Goal: Information Seeking & Learning: Check status

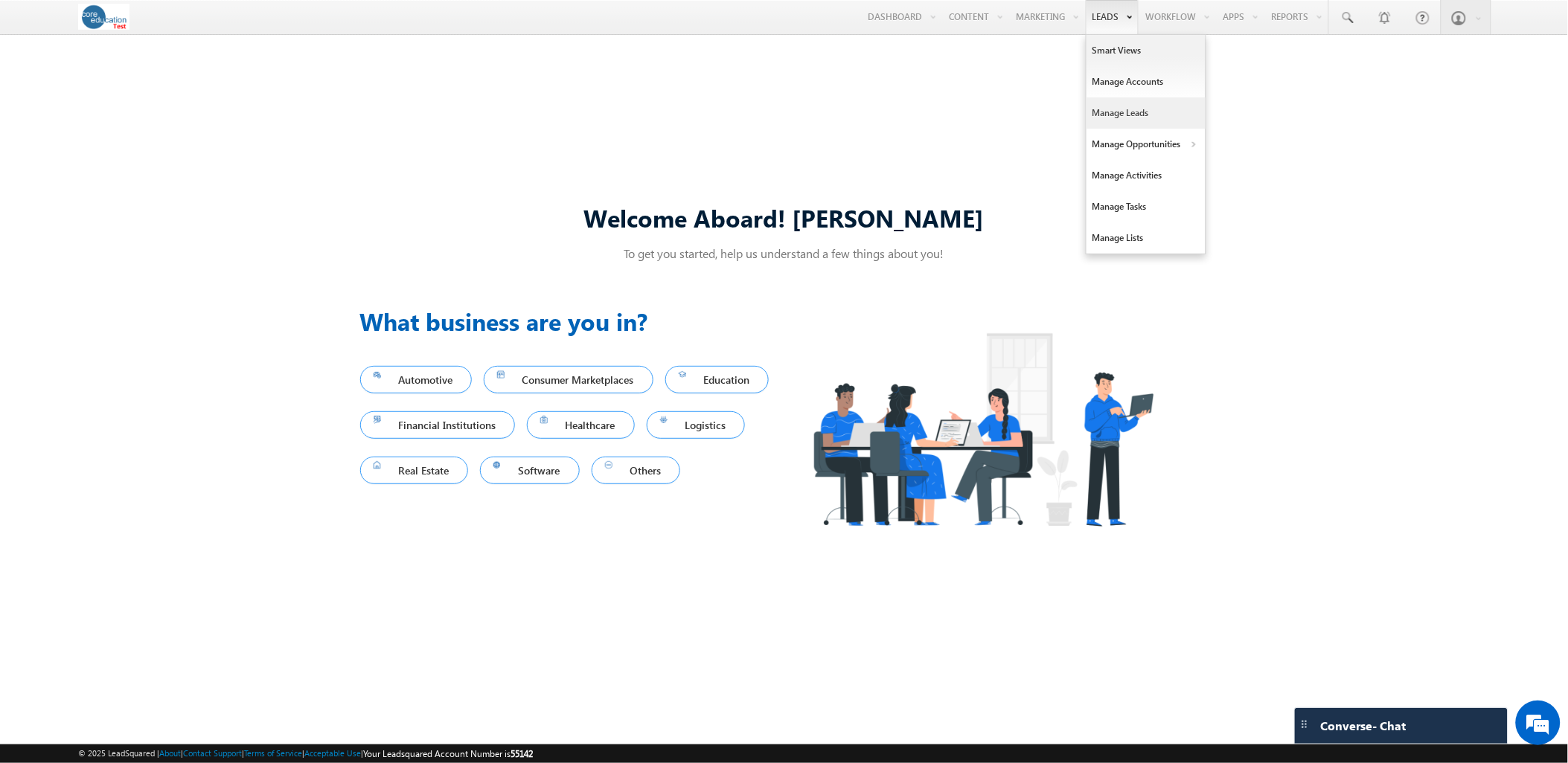
click at [1122, 113] on link "Manage Leads" at bounding box center [1146, 113] width 119 height 31
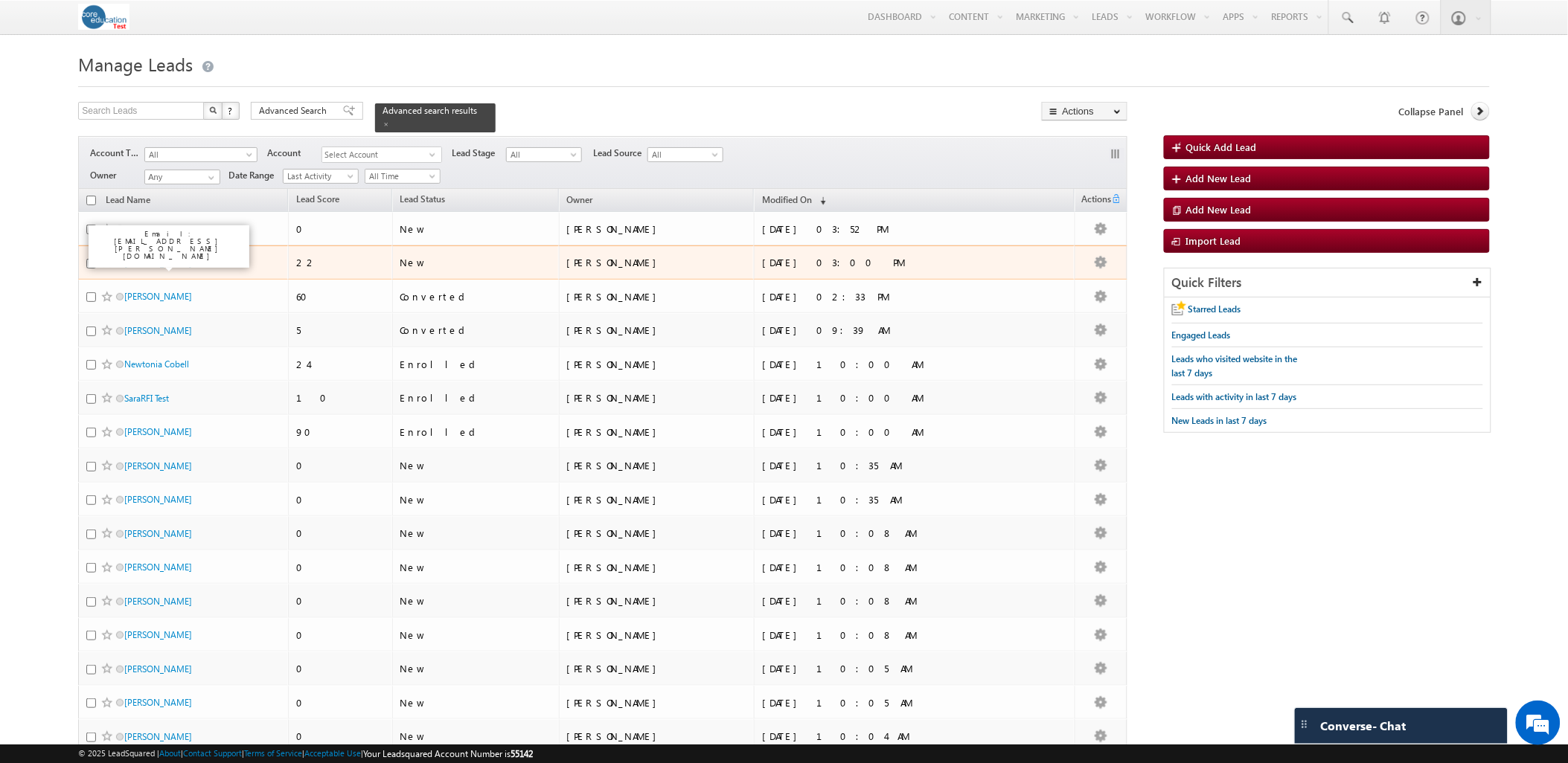
click at [140, 257] on link "[PERSON_NAME]" at bounding box center [158, 263] width 68 height 11
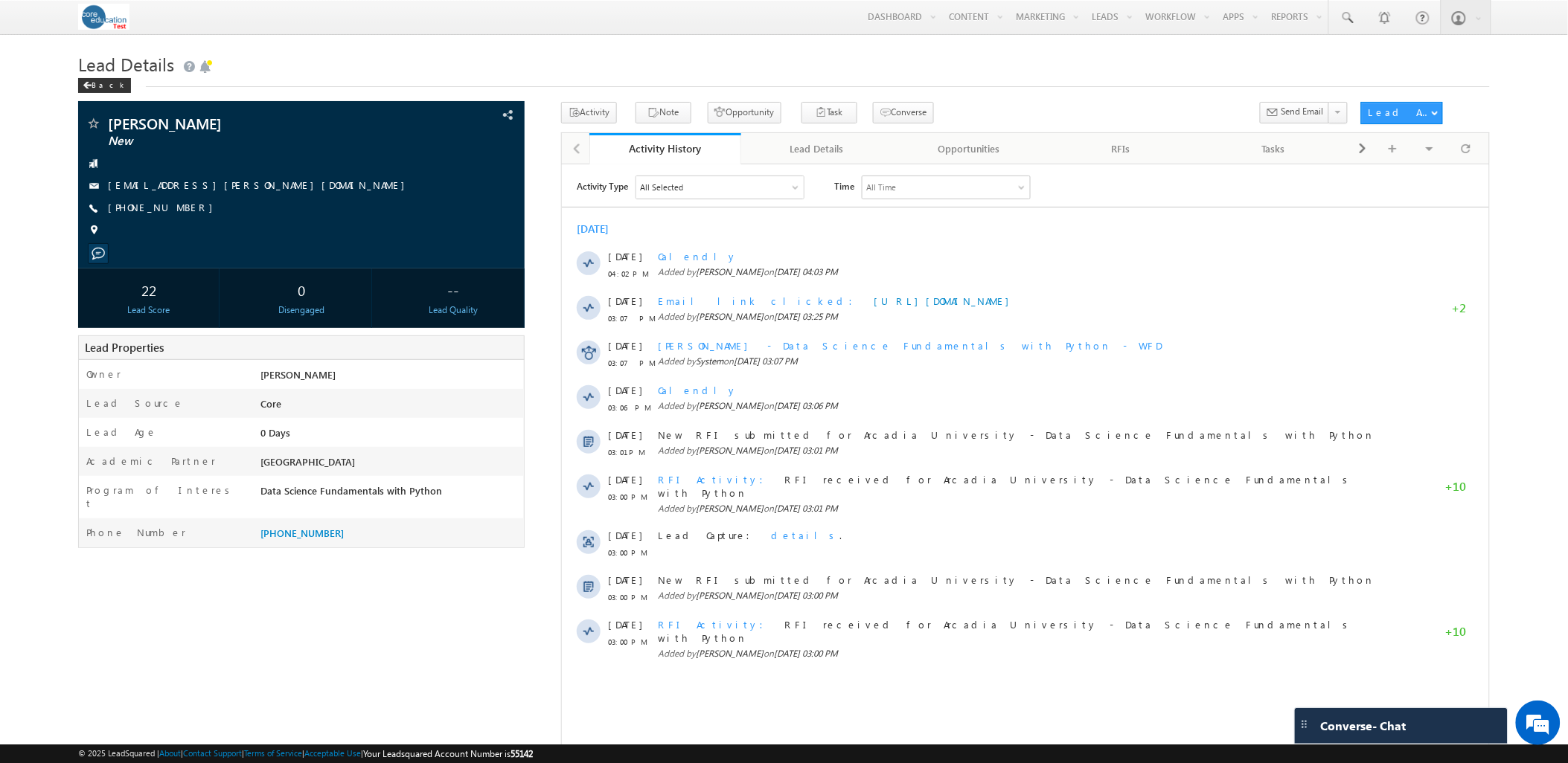
click at [349, 652] on div "[PERSON_NAME] New" at bounding box center [784, 434] width 1410 height 665
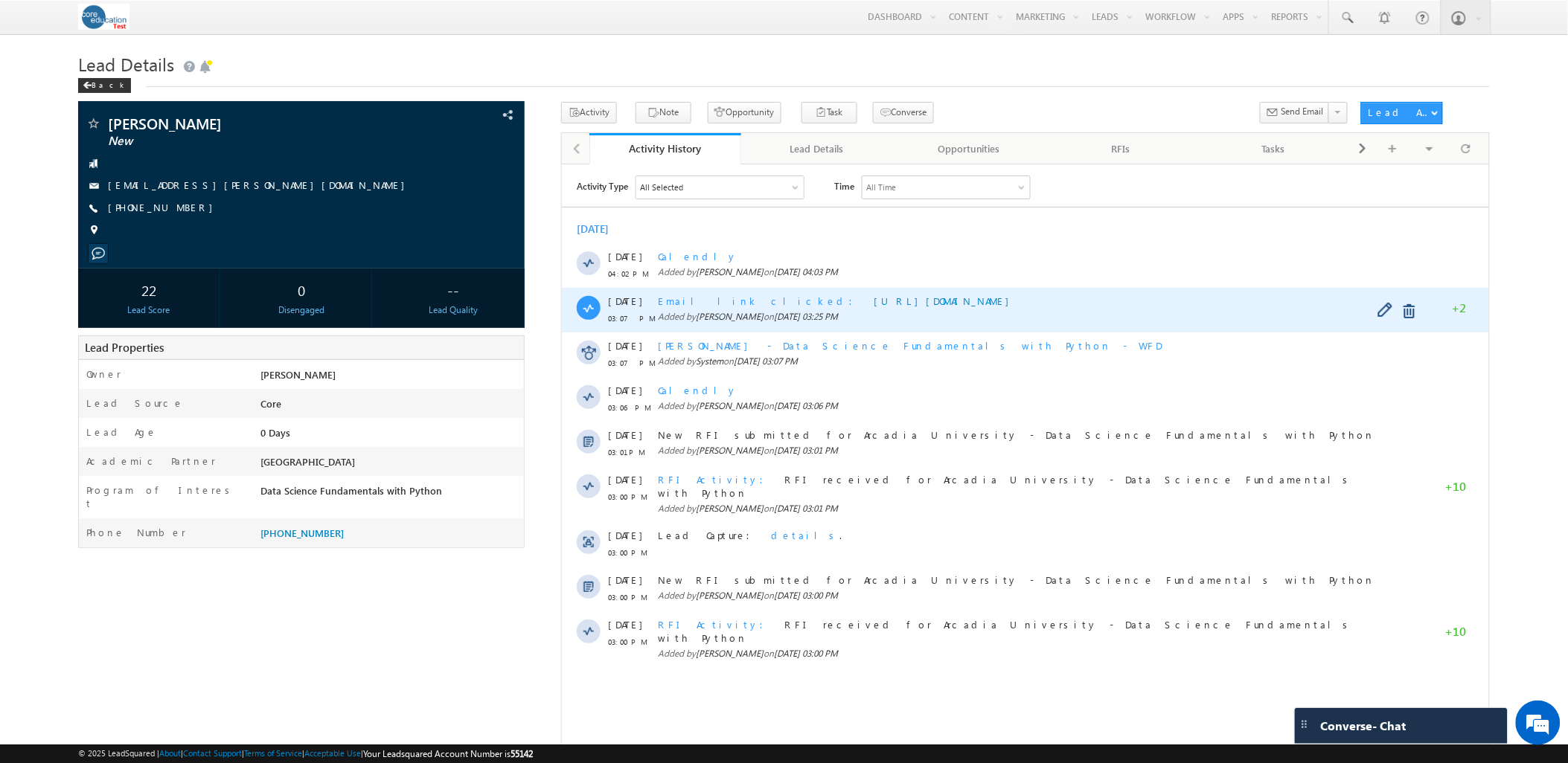
drag, startPoint x: 855, startPoint y: 320, endPoint x: 696, endPoint y: 326, distance: 159.1
click at [696, 326] on div "Email link clicked [URL][DOMAIN_NAME] Added by [PERSON_NAME] on [DATE] 03:25 PM" at bounding box center [1022, 309] width 730 height 45
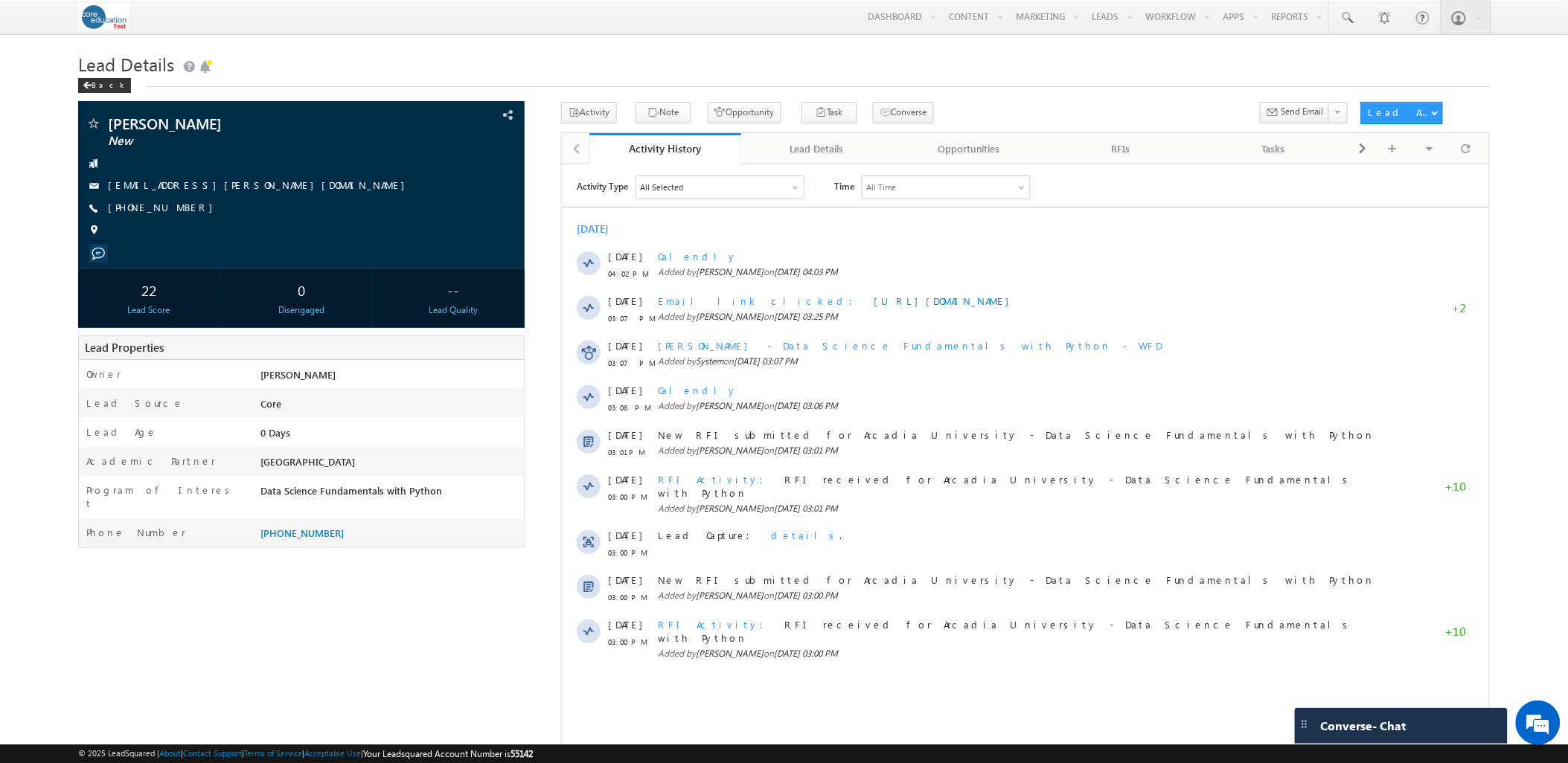
click at [940, 55] on h1 "Lead Details" at bounding box center [784, 63] width 1410 height 29
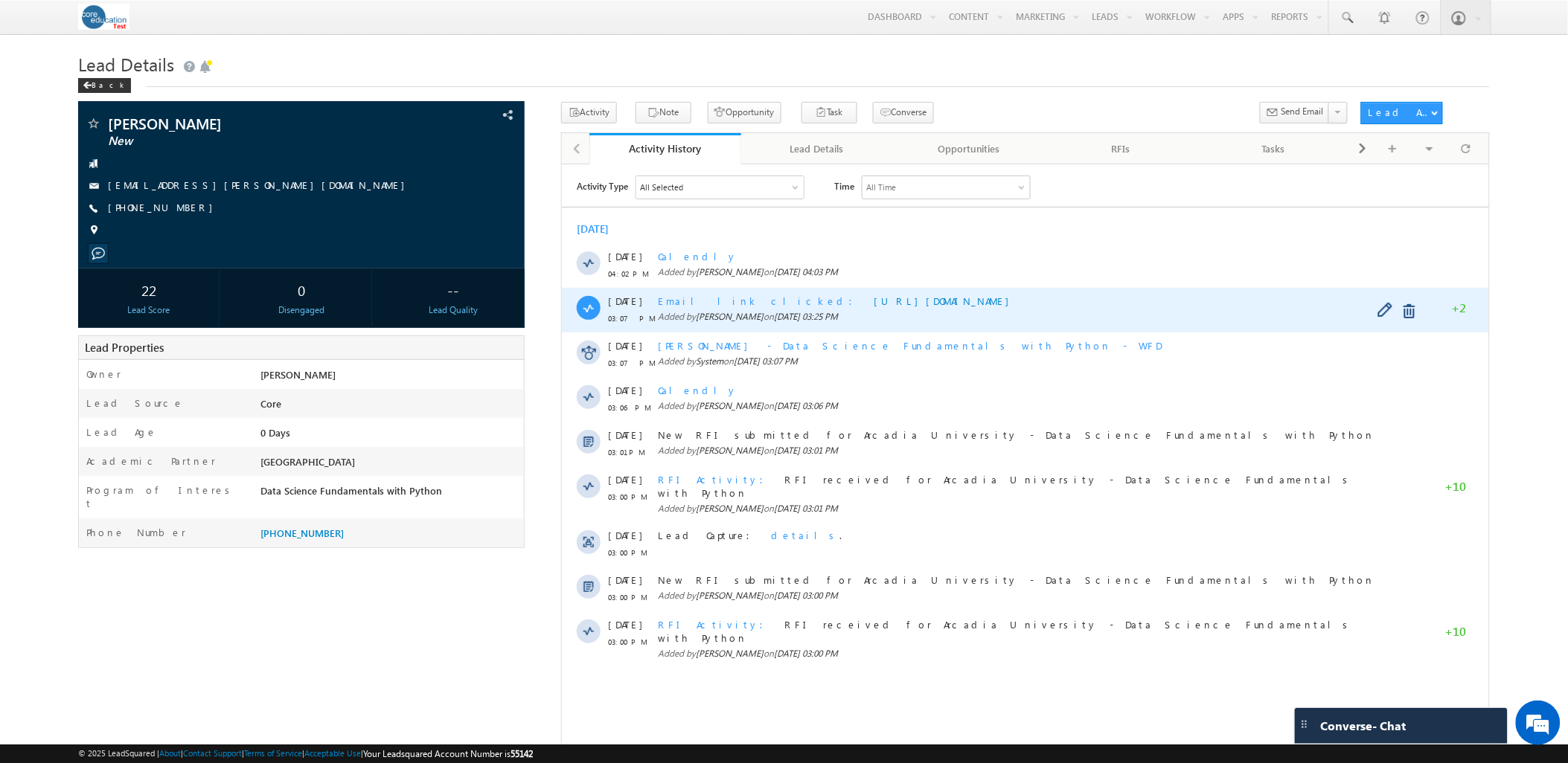
click at [1050, 307] on div "Email link clicked [URL][DOMAIN_NAME]" at bounding box center [1022, 300] width 730 height 13
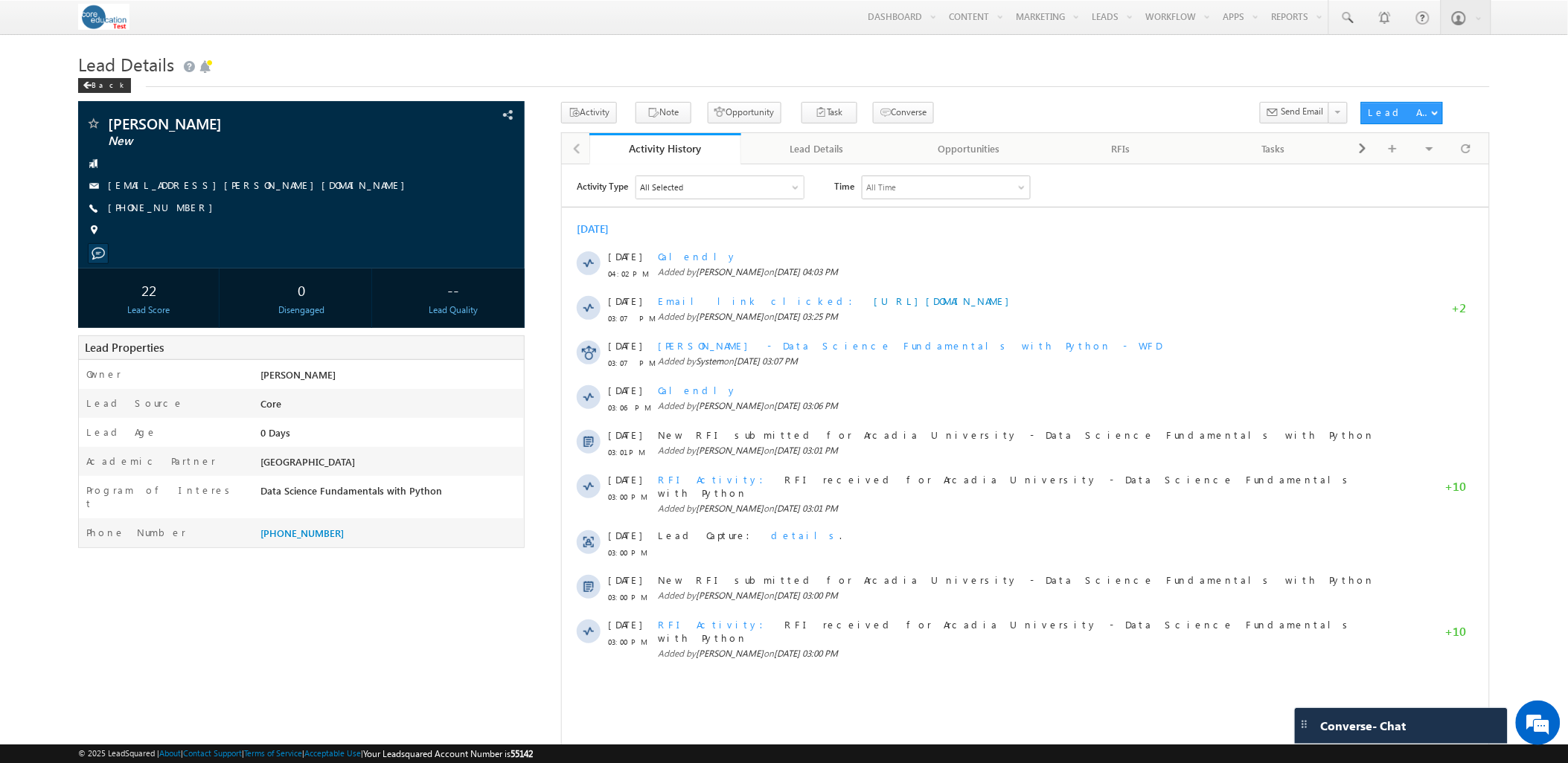
click at [524, 689] on div "[PERSON_NAME] New" at bounding box center [784, 434] width 1410 height 665
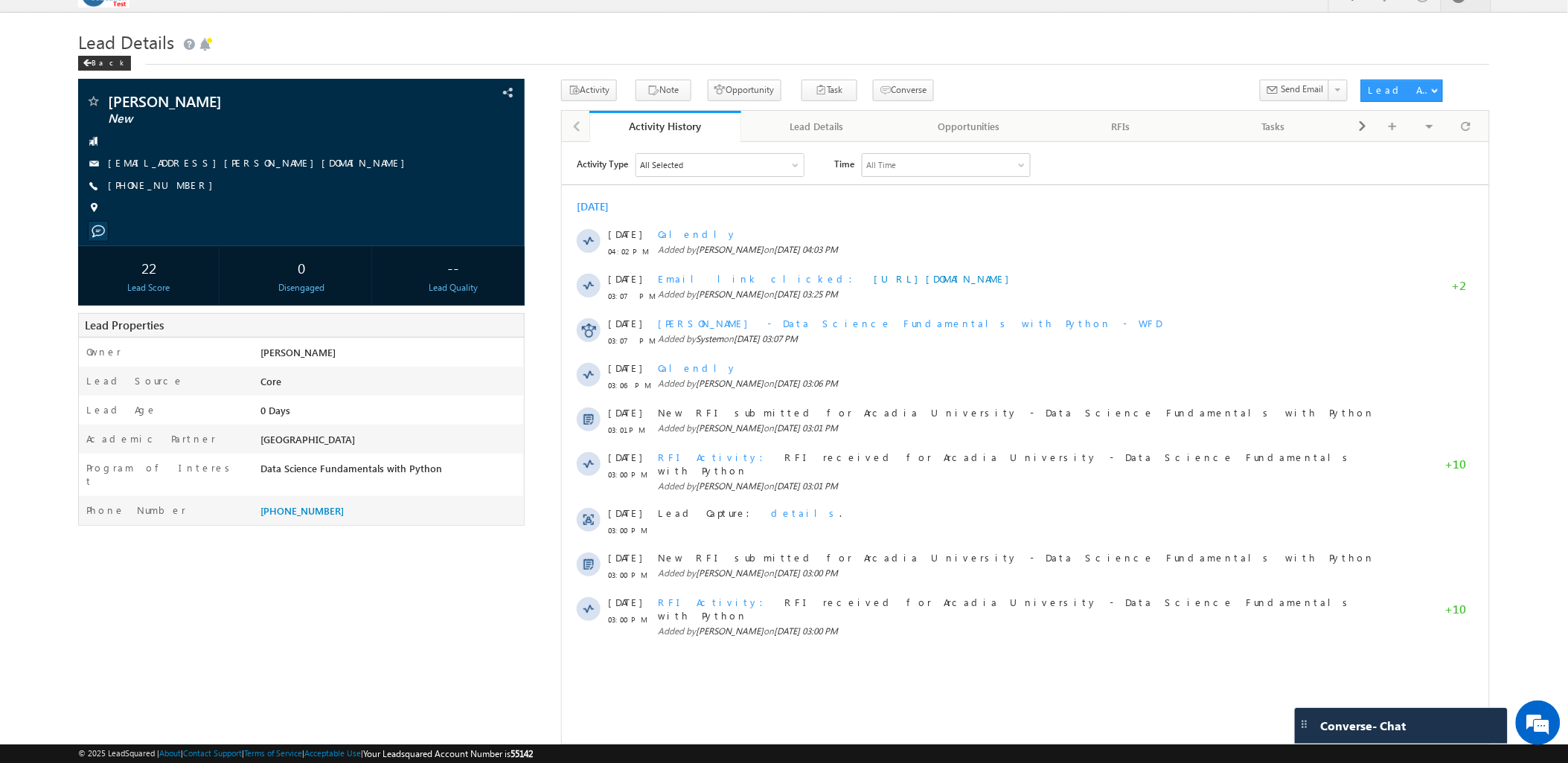
scroll to position [42, 0]
